Goal: Task Accomplishment & Management: Use online tool/utility

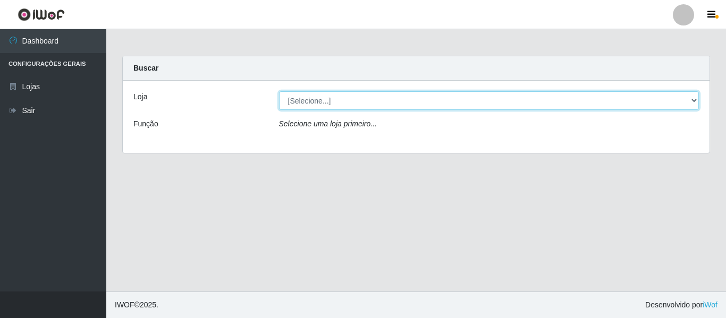
click at [361, 108] on select "[Selecione...] Hiper Queiroz - [GEOGRAPHIC_DATA]" at bounding box center [489, 100] width 420 height 19
select select "497"
click at [279, 91] on select "[Selecione...] Hiper Queiroz - [GEOGRAPHIC_DATA]" at bounding box center [489, 100] width 420 height 19
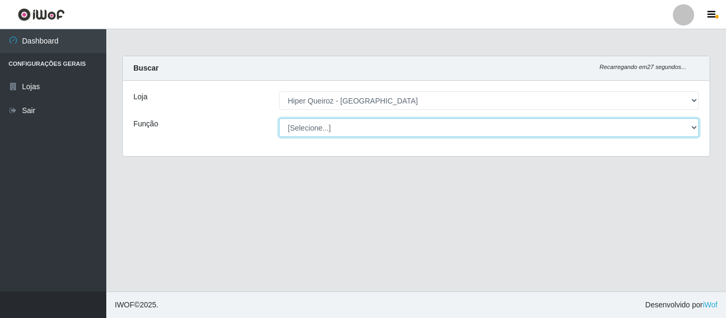
click at [380, 132] on select "[Selecione...] ASG ASG + ASG ++ Embalador Embalador + Embalador ++ Operador de …" at bounding box center [489, 127] width 420 height 19
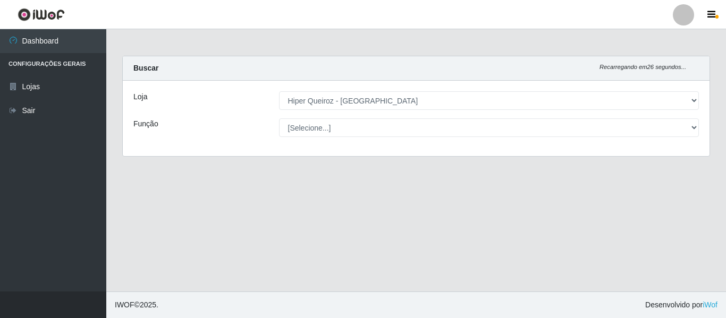
click at [285, 171] on main "Carregando... Buscar Recarregando em 26 segundos... Loja [Selecione...] Hiper Q…" at bounding box center [415, 160] width 619 height 262
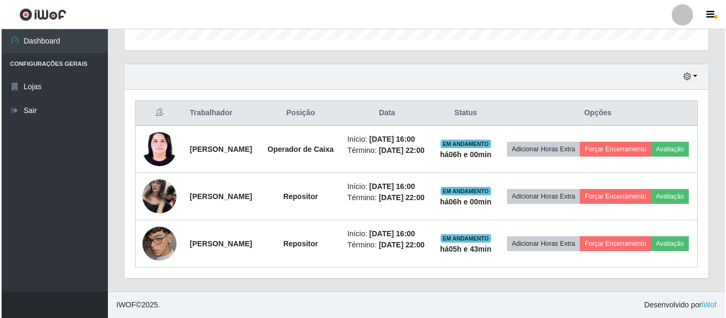
scroll to position [397, 0]
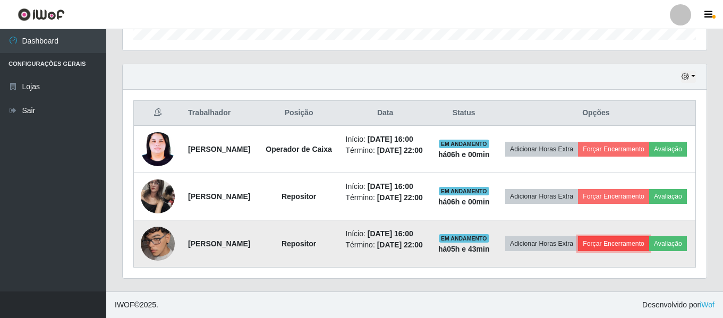
click at [634, 236] on button "Forçar Encerramento" at bounding box center [613, 243] width 71 height 15
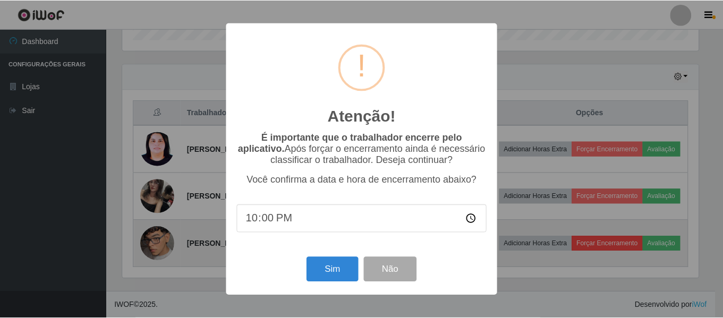
scroll to position [220, 579]
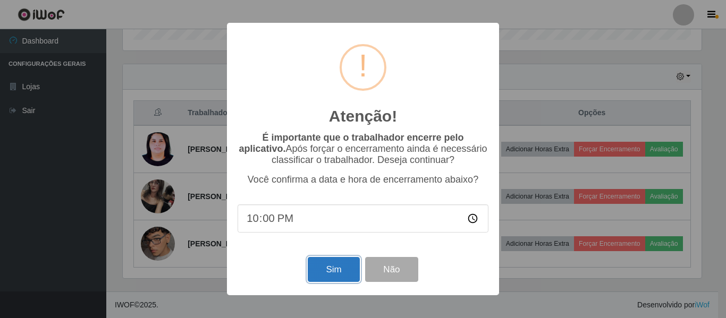
click at [354, 273] on button "Sim" at bounding box center [334, 269] width 52 height 25
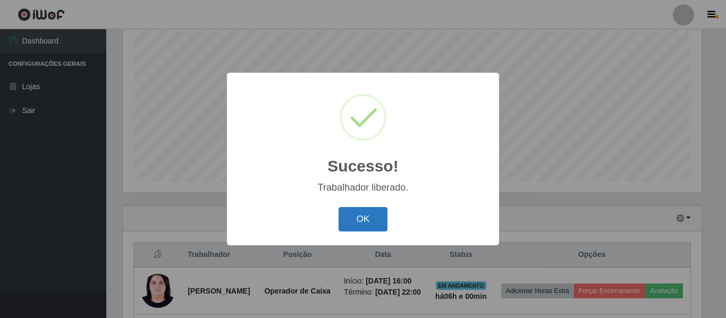
click at [381, 211] on button "OK" at bounding box center [362, 219] width 49 height 25
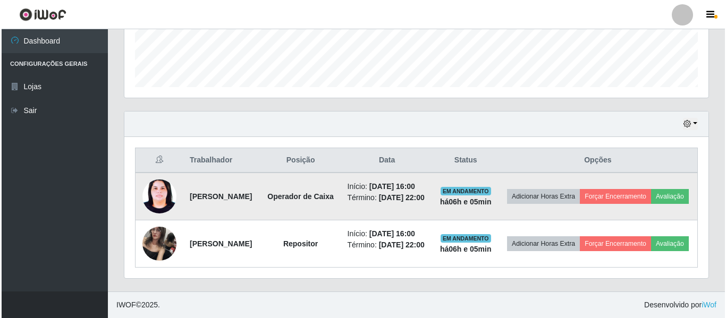
scroll to position [309, 0]
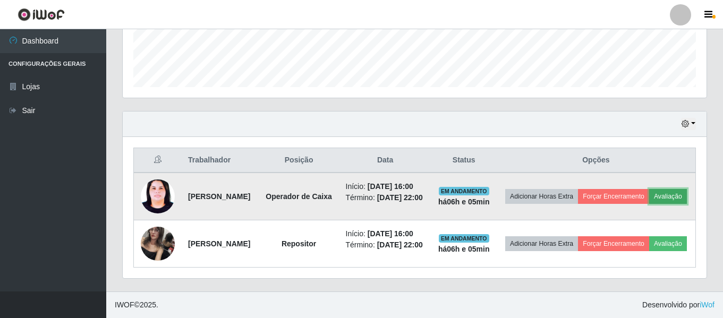
click at [649, 196] on button "Avaliação" at bounding box center [668, 196] width 38 height 15
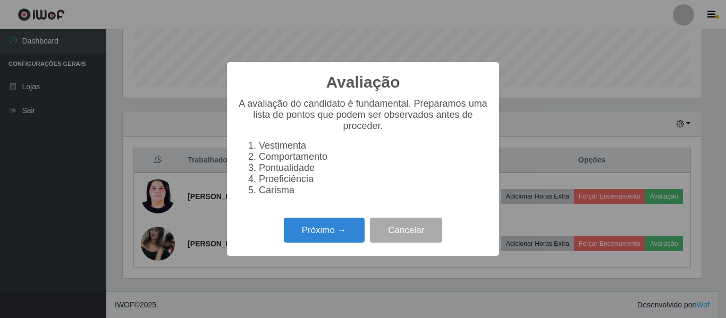
scroll to position [220, 579]
click at [356, 242] on button "Próximo →" at bounding box center [324, 230] width 81 height 25
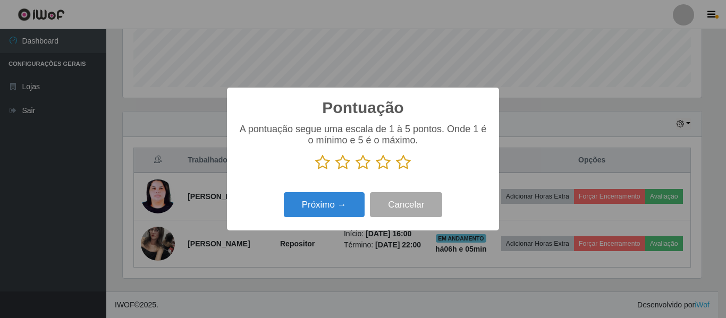
click at [413, 164] on p at bounding box center [362, 163] width 251 height 16
click at [408, 167] on icon at bounding box center [403, 163] width 15 height 16
click at [396, 171] on input "radio" at bounding box center [396, 171] width 0 height 0
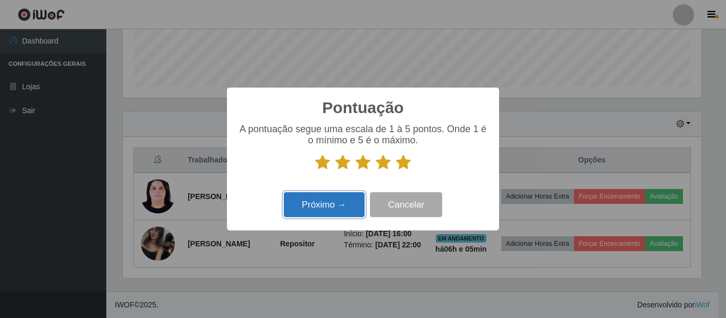
click at [341, 210] on button "Próximo →" at bounding box center [324, 204] width 81 height 25
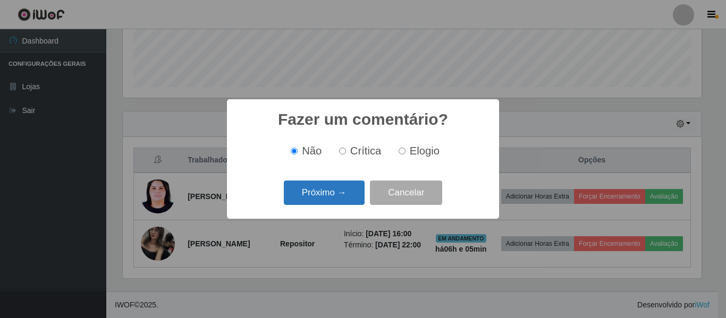
click at [335, 201] on button "Próximo →" at bounding box center [324, 193] width 81 height 25
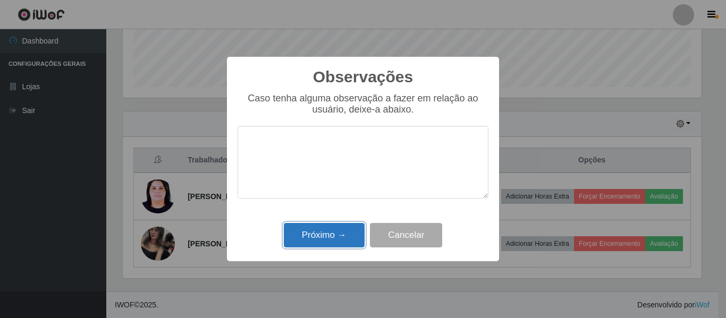
click at [334, 235] on button "Próximo →" at bounding box center [324, 235] width 81 height 25
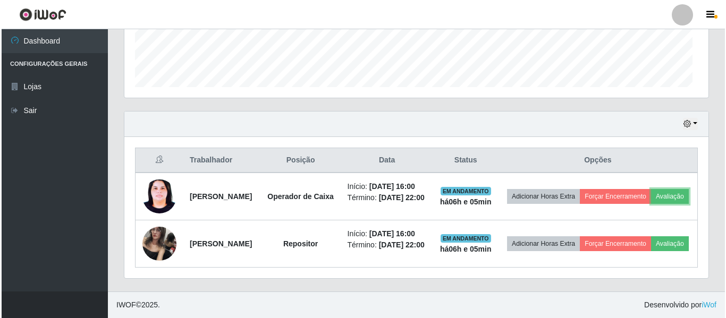
scroll to position [220, 584]
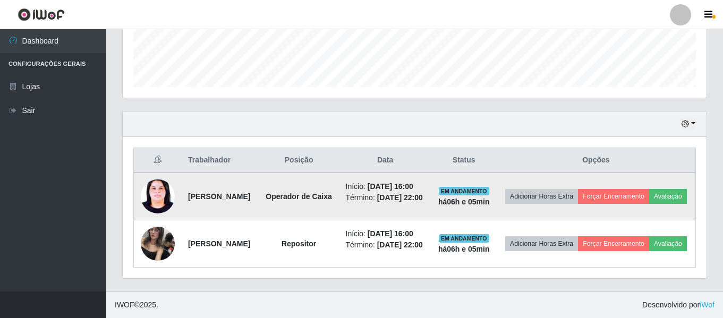
click at [638, 185] on td "Adicionar Horas Extra Forçar Encerramento Avaliação" at bounding box center [596, 197] width 199 height 48
click at [644, 189] on button "Forçar Encerramento" at bounding box center [613, 196] width 71 height 15
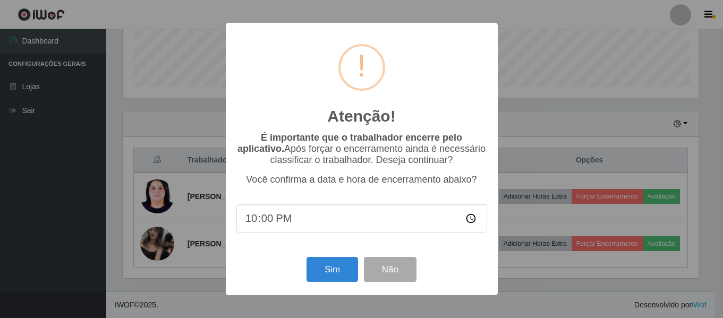
scroll to position [220, 579]
click at [278, 223] on input "22:00" at bounding box center [362, 219] width 251 height 28
click at [269, 223] on input "22:00" at bounding box center [362, 219] width 251 height 28
type input "22:06"
click at [342, 276] on button "Sim" at bounding box center [334, 269] width 52 height 25
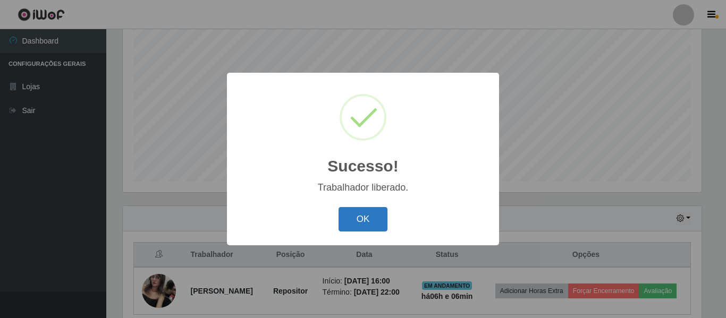
click at [369, 213] on button "OK" at bounding box center [362, 219] width 49 height 25
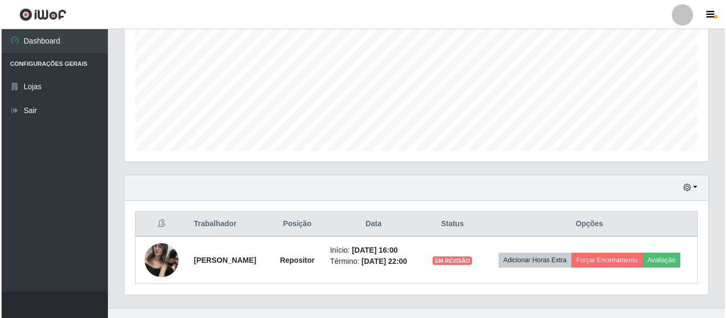
scroll to position [245, 0]
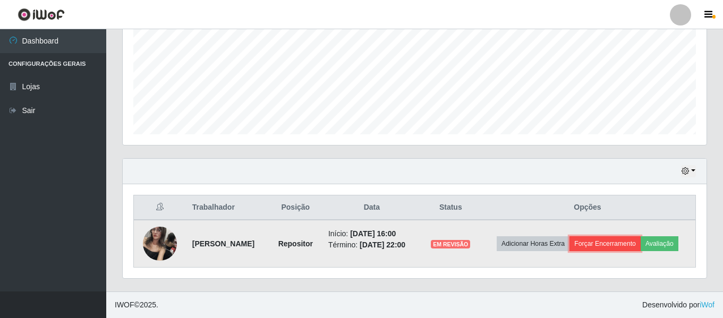
click at [604, 241] on button "Forçar Encerramento" at bounding box center [605, 243] width 71 height 15
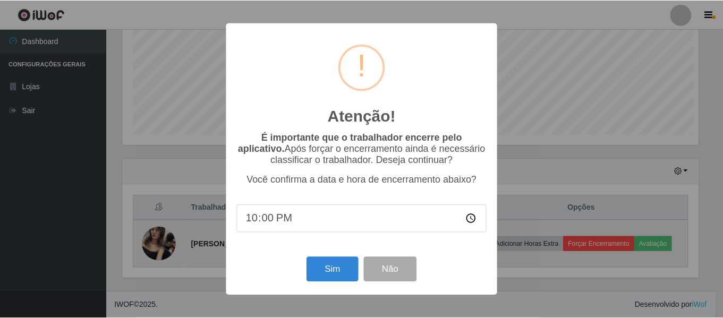
scroll to position [220, 579]
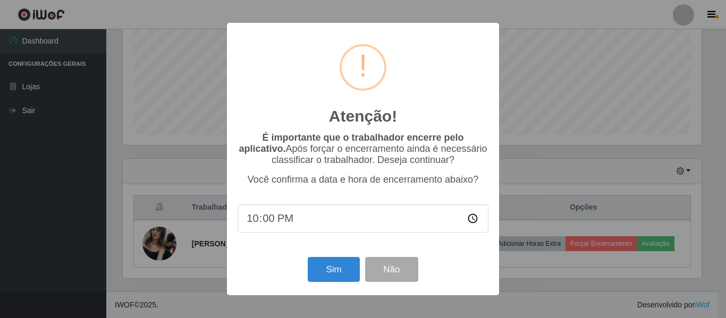
click at [273, 226] on input "22:00" at bounding box center [362, 219] width 251 height 28
type input "22:07"
click at [343, 276] on button "Sim" at bounding box center [334, 269] width 52 height 25
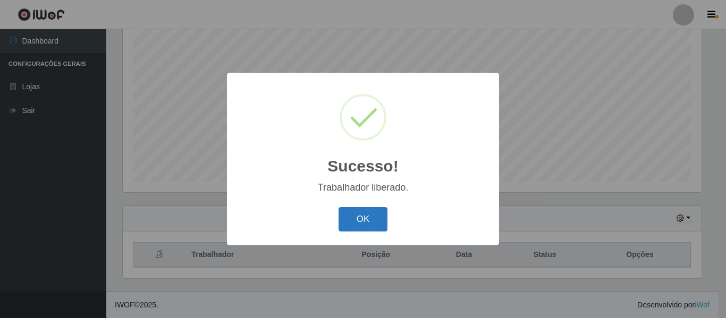
click at [364, 222] on button "OK" at bounding box center [362, 219] width 49 height 25
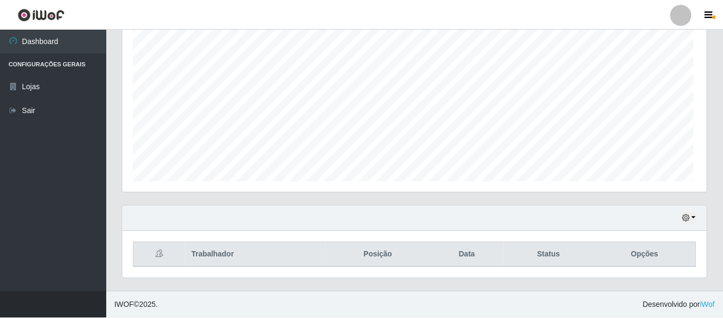
scroll to position [220, 584]
